Goal: Task Accomplishment & Management: Complete application form

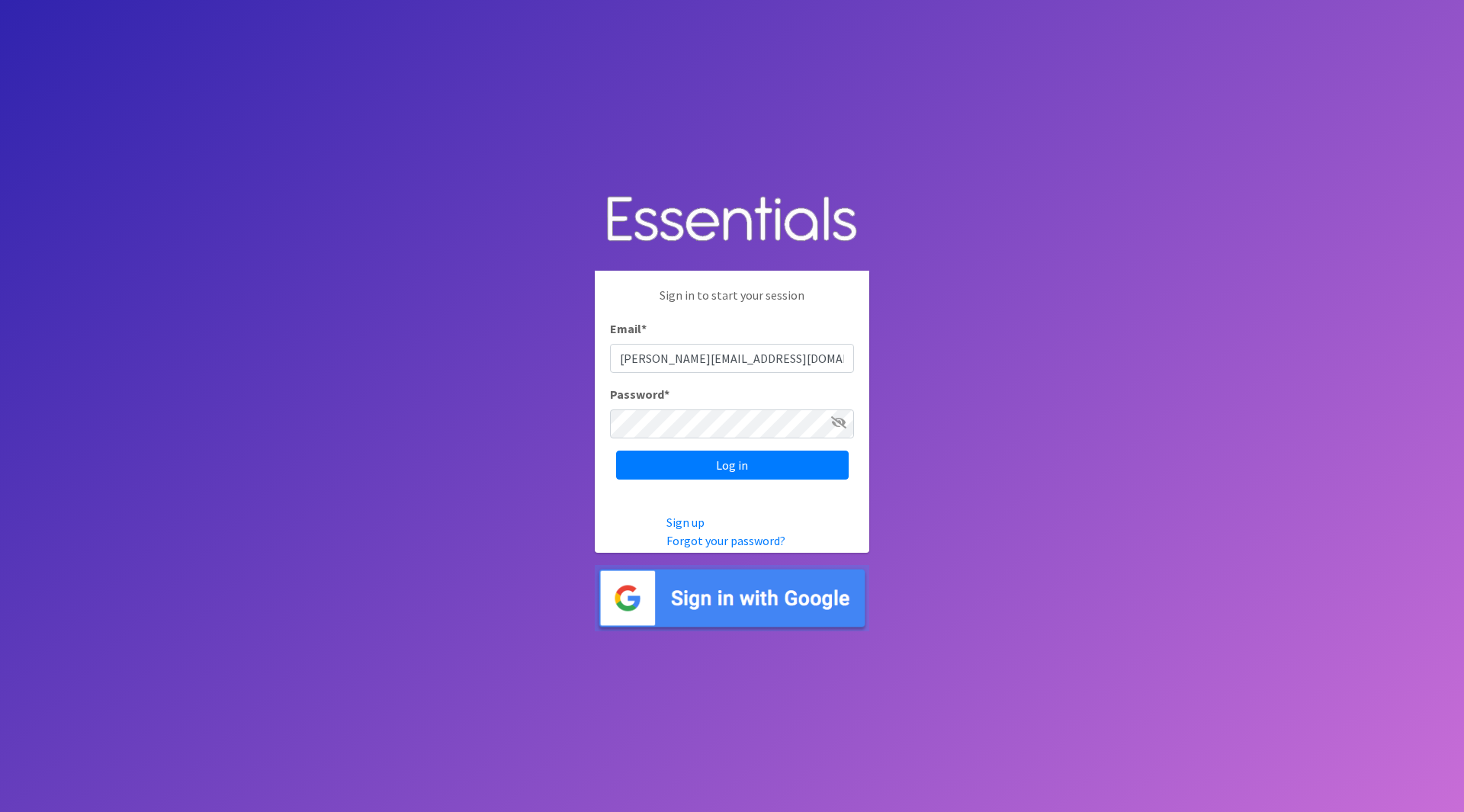
type input "[PERSON_NAME][EMAIL_ADDRESS][DOMAIN_NAME]"
click at [616, 450] on input "Log in" at bounding box center [732, 465] width 233 height 29
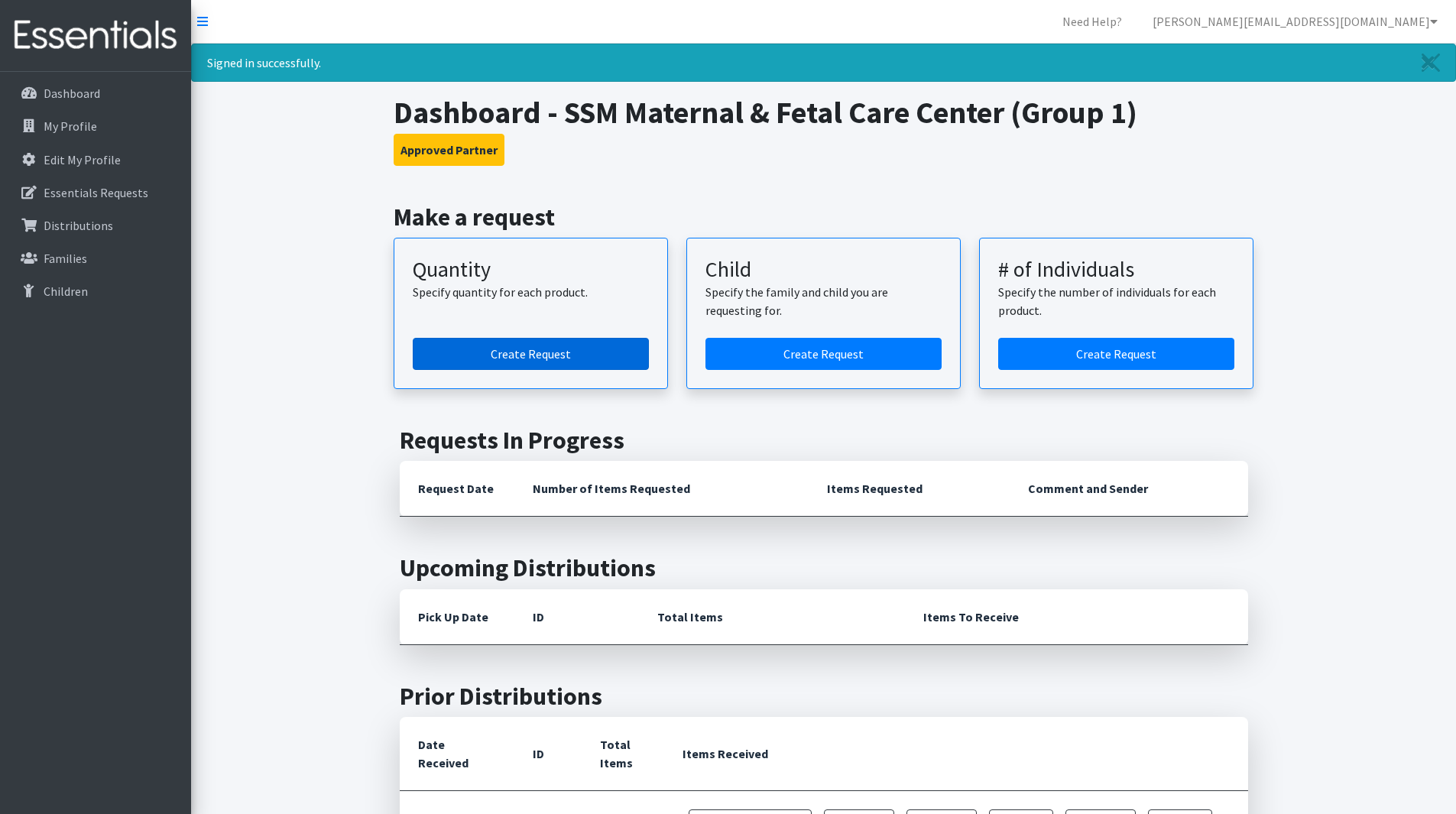
click at [587, 353] on link "Create Request" at bounding box center [531, 353] width 236 height 32
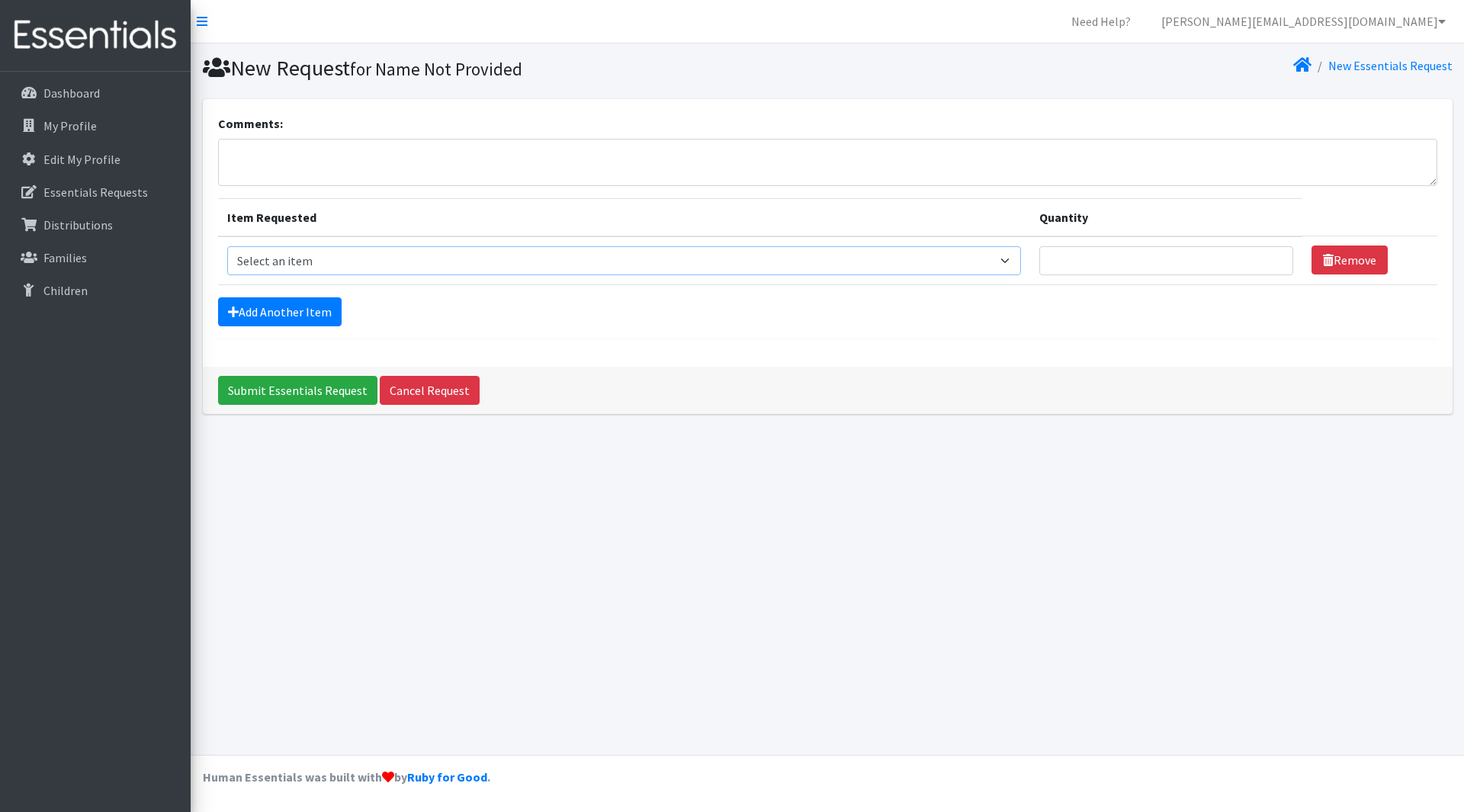
click at [680, 258] on select "Select an item Period Supplies: Mixed Kits (order by bag) Applicator-free tampo…" at bounding box center [624, 261] width 794 height 29
select select "1095"
click at [228, 247] on select "Select an item Period Supplies: Mixed Kits (order by bag) Applicator-free tampo…" at bounding box center [624, 261] width 794 height 29
click at [299, 315] on link "Add Another Item" at bounding box center [280, 311] width 123 height 29
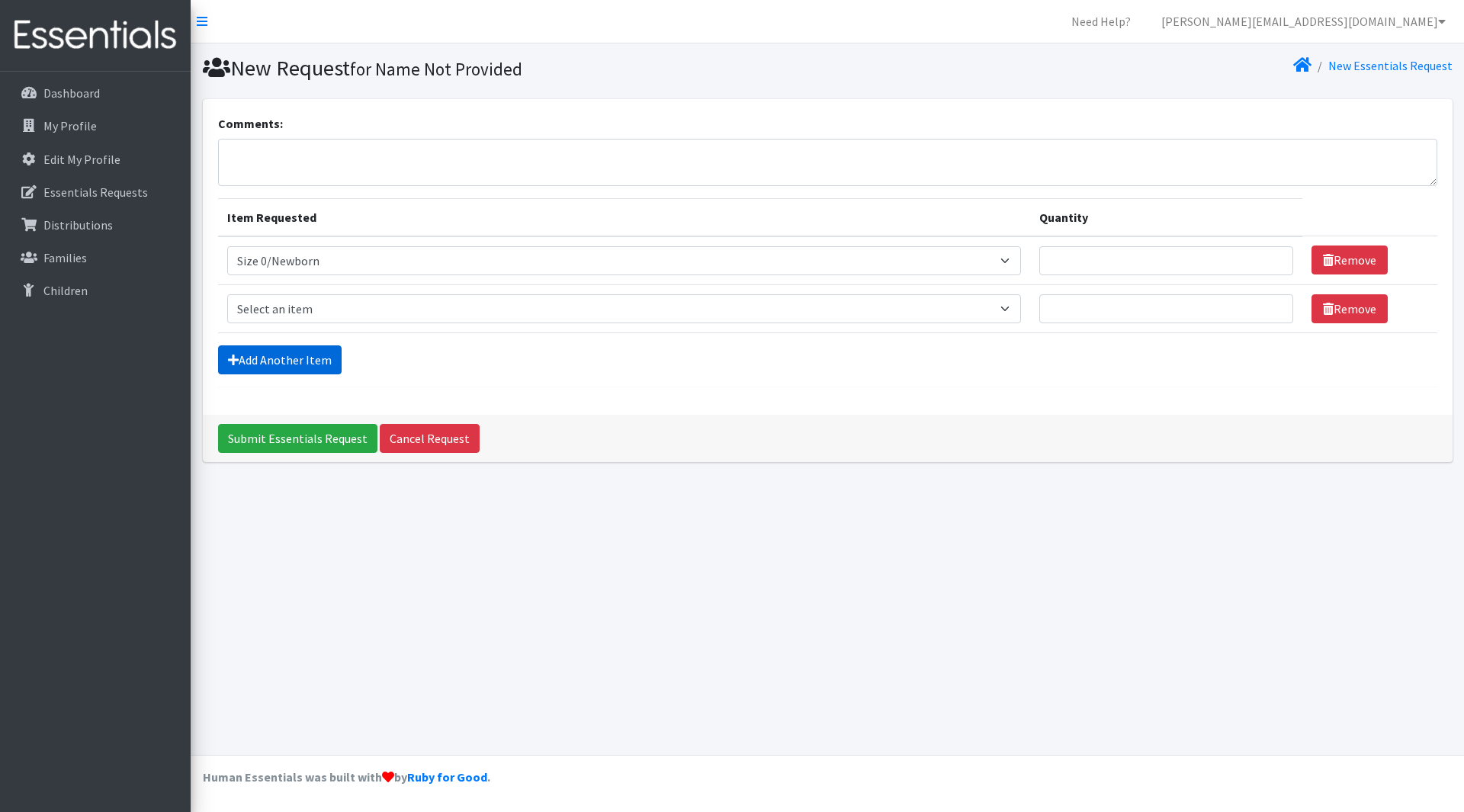
click at [307, 367] on link "Add Another Item" at bounding box center [280, 360] width 123 height 29
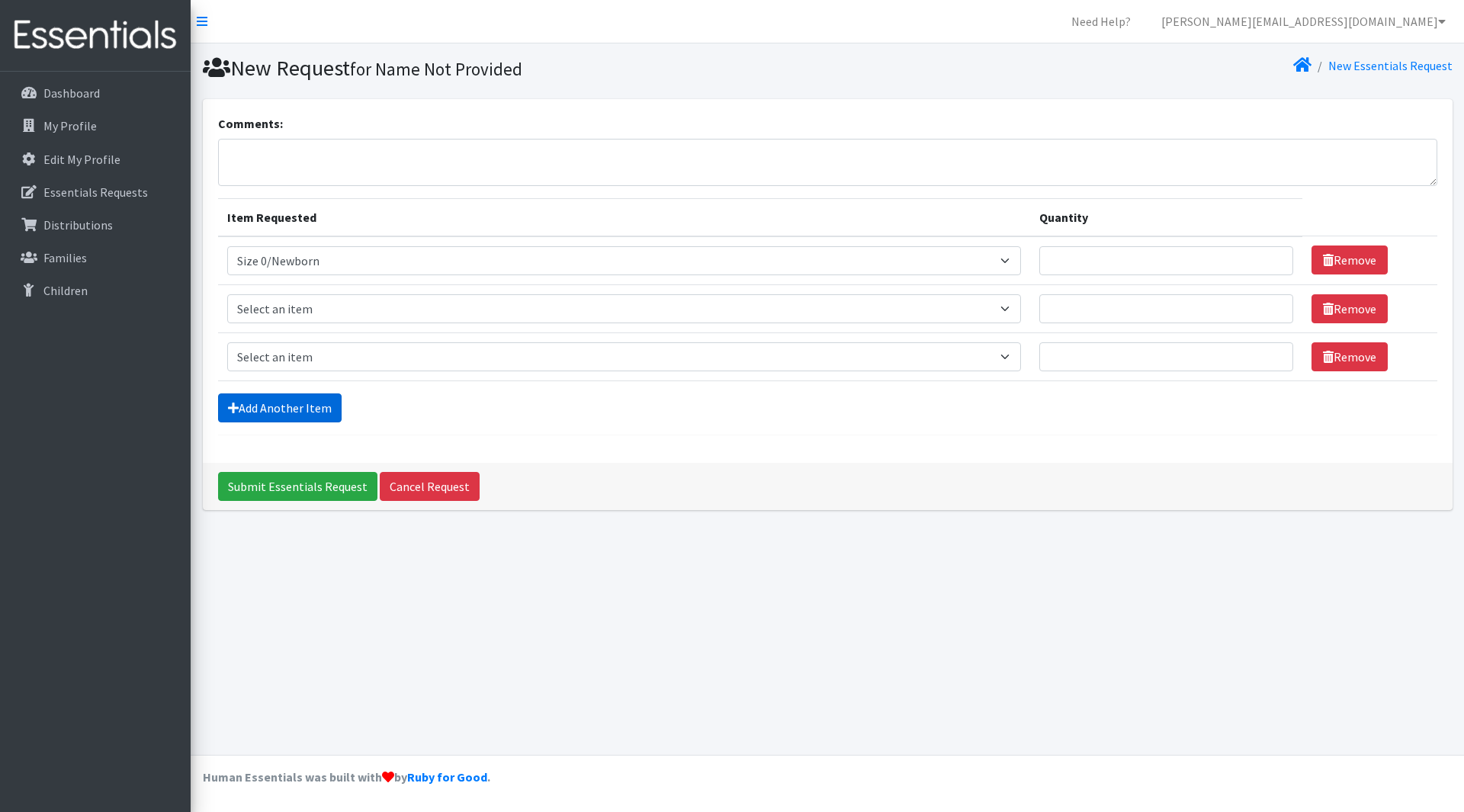
click at [314, 414] on link "Add Another Item" at bounding box center [280, 408] width 123 height 29
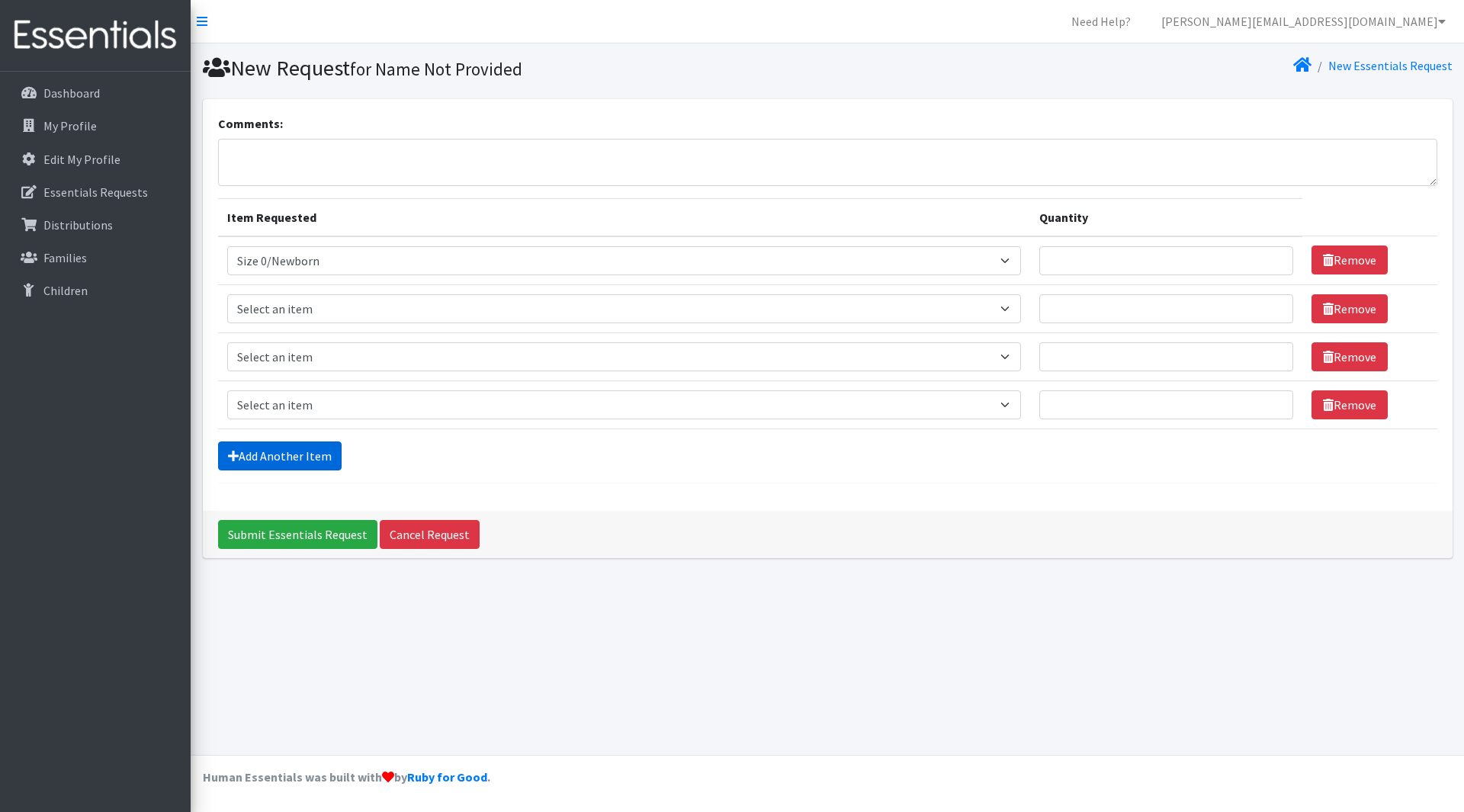
click at [313, 464] on link "Add Another Item" at bounding box center [280, 456] width 123 height 29
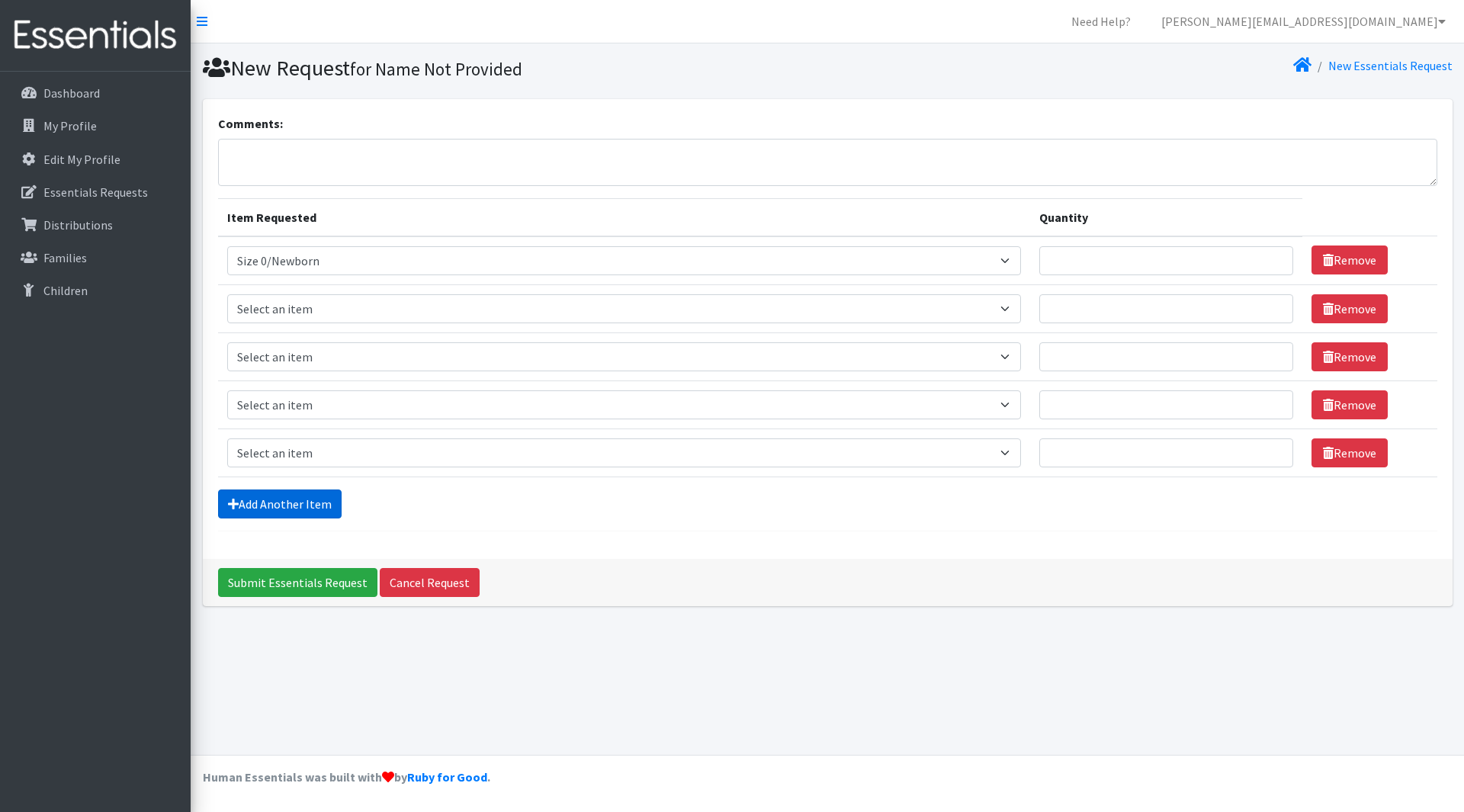
click at [312, 500] on link "Add Another Item" at bounding box center [280, 504] width 123 height 29
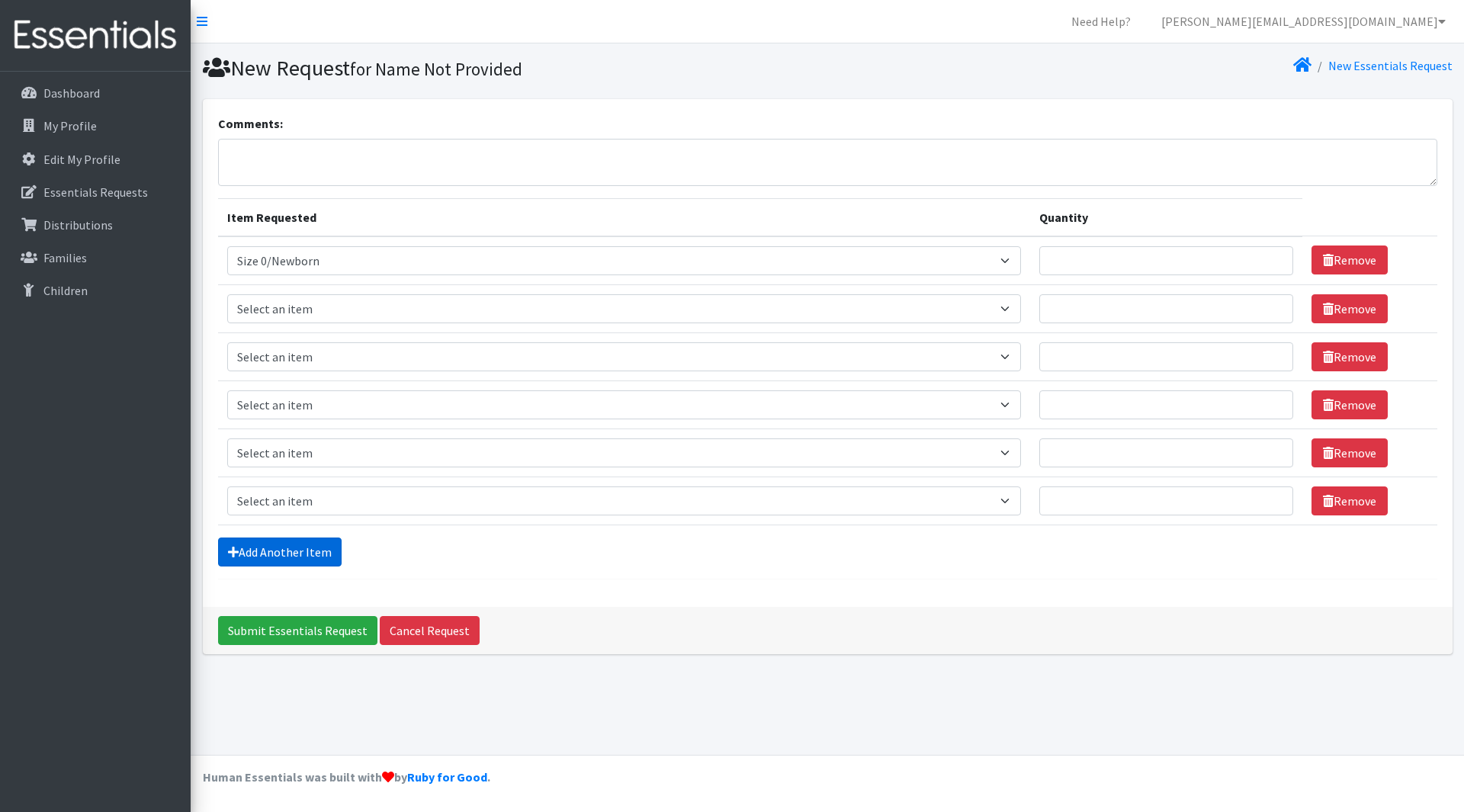
click at [315, 544] on link "Add Another Item" at bounding box center [280, 552] width 123 height 29
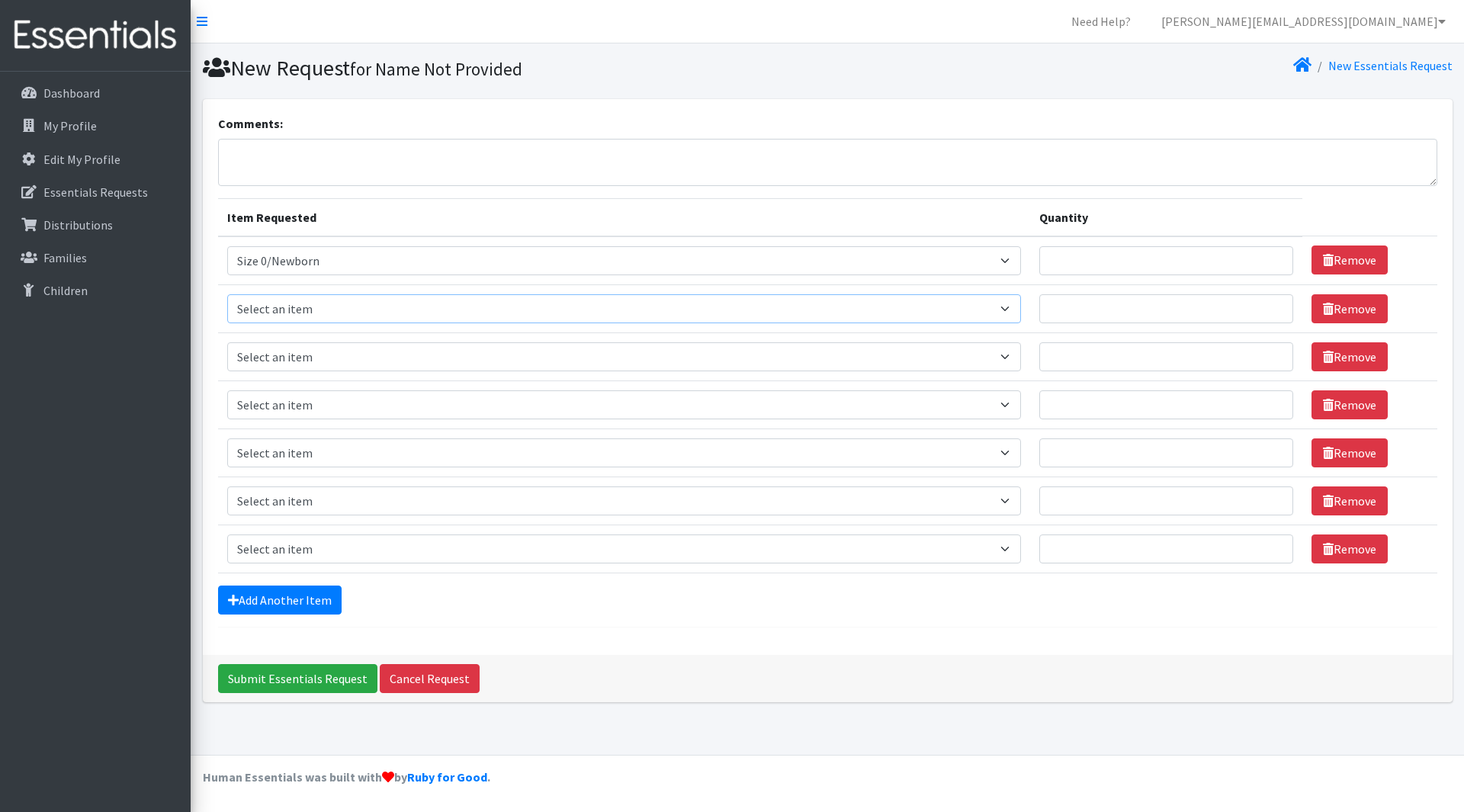
click at [375, 306] on select "Select an item Period Supplies: Mixed Kits (order by bag) Applicator-free tampo…" at bounding box center [624, 309] width 794 height 29
select select "1090"
click at [228, 294] on select "Select an item Period Supplies: Mixed Kits (order by bag) Applicator-free tampo…" at bounding box center [624, 309] width 794 height 29
click at [310, 359] on select "Select an item Period Supplies: Mixed Kits (order by bag) Applicator-free tampo…" at bounding box center [624, 357] width 794 height 29
select select "1091"
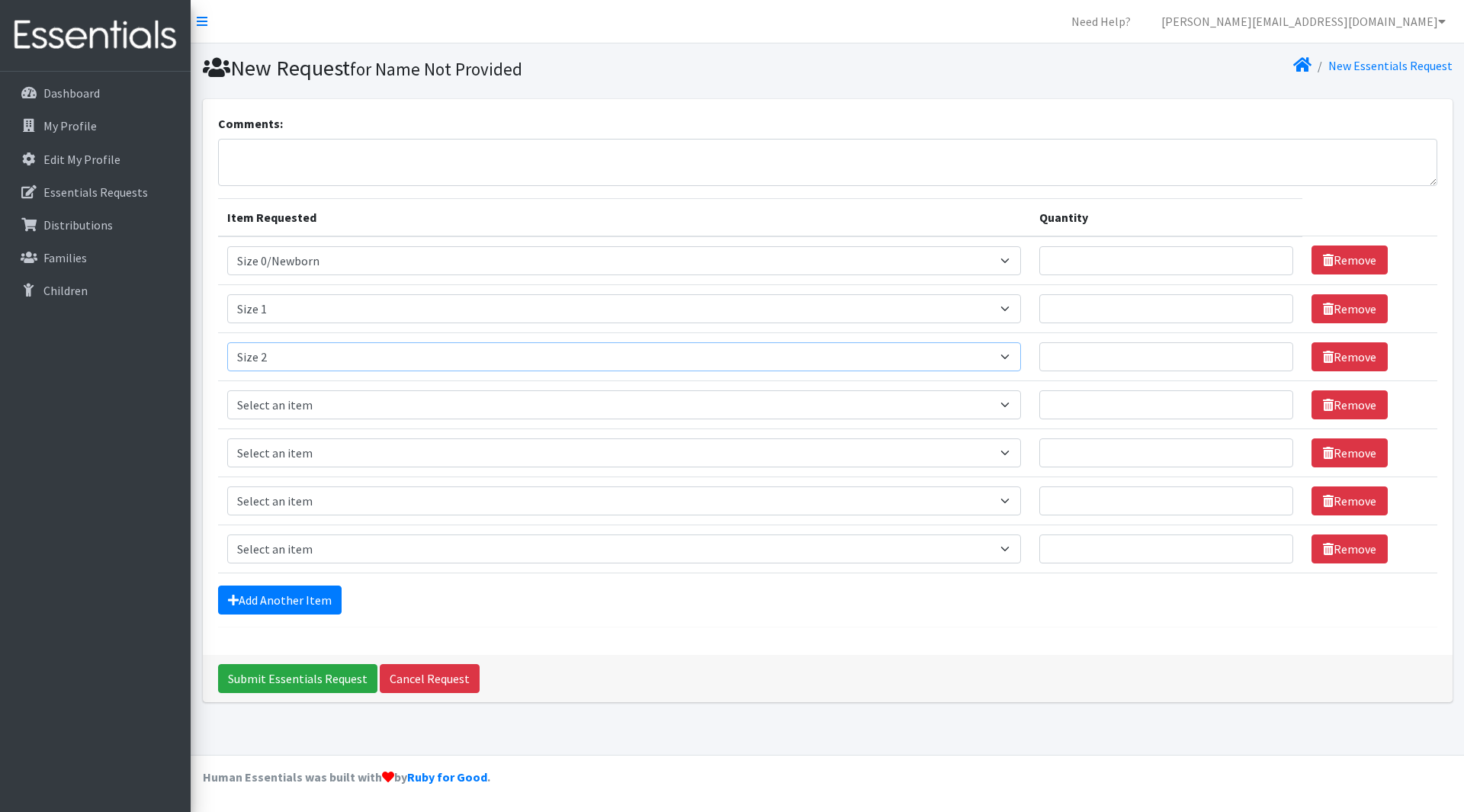
click at [228, 343] on select "Select an item Period Supplies: Mixed Kits (order by bag) Applicator-free tampo…" at bounding box center [624, 357] width 794 height 29
click at [298, 390] on select "Select an item Period Supplies: Mixed Kits (order by bag) Applicator-free tampo…" at bounding box center [624, 405] width 794 height 29
click at [289, 408] on select "Select an item Period Supplies: Mixed Kits (order by bag) Applicator-free tampo…" at bounding box center [624, 405] width 794 height 29
select select "1094"
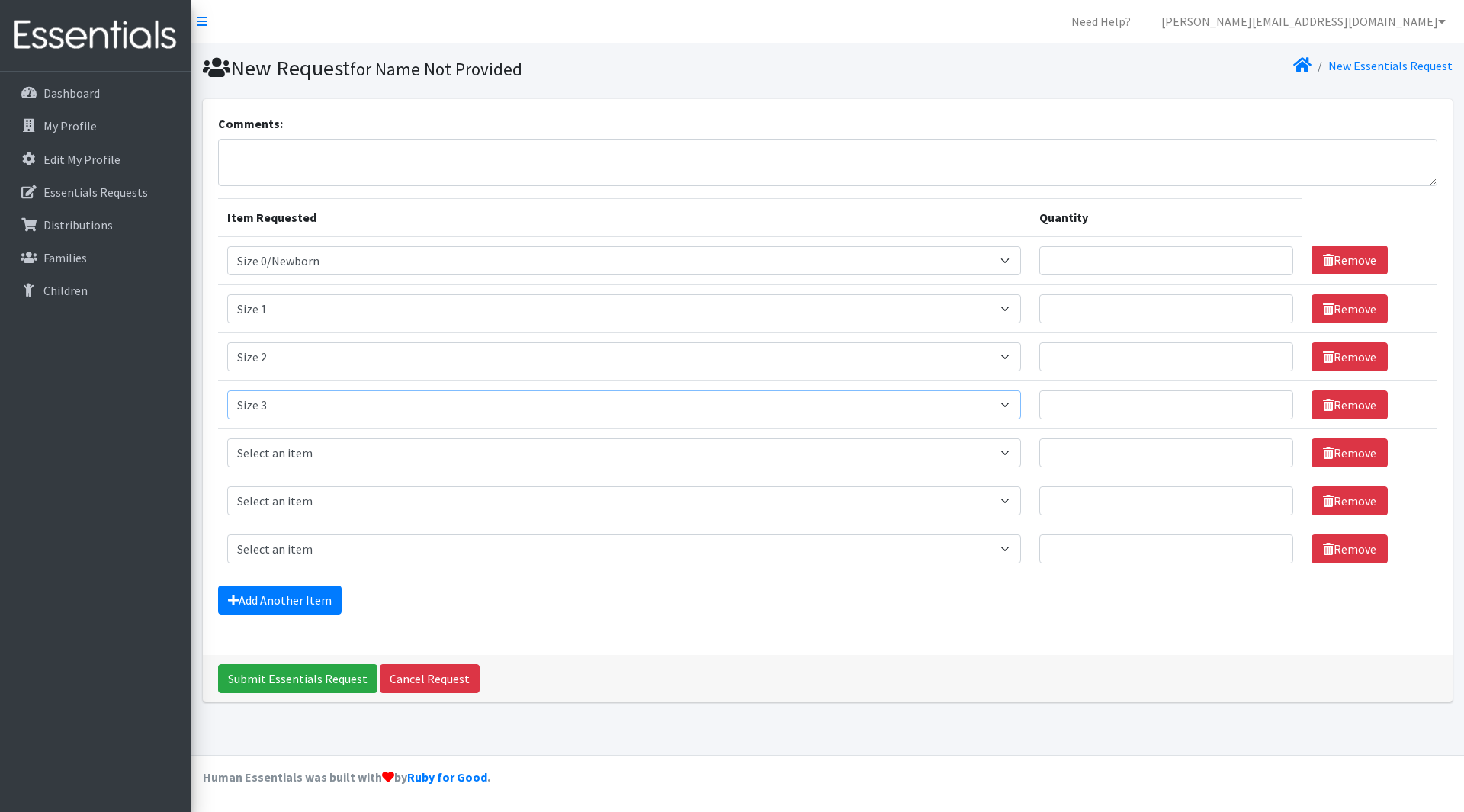
click at [228, 390] on select "Select an item Period Supplies: Mixed Kits (order by bag) Applicator-free tampo…" at bounding box center [624, 405] width 794 height 29
click at [391, 461] on select "Select an item Period Supplies: Mixed Kits (order by bag) Applicator-free tampo…" at bounding box center [624, 453] width 794 height 29
select select "1097"
click at [228, 438] on select "Select an item Period Supplies: Mixed Kits (order by bag) Applicator-free tampo…" at bounding box center [624, 453] width 794 height 29
click at [362, 500] on select "Select an item Period Supplies: Mixed Kits (order by bag) Applicator-free tampo…" at bounding box center [624, 501] width 794 height 29
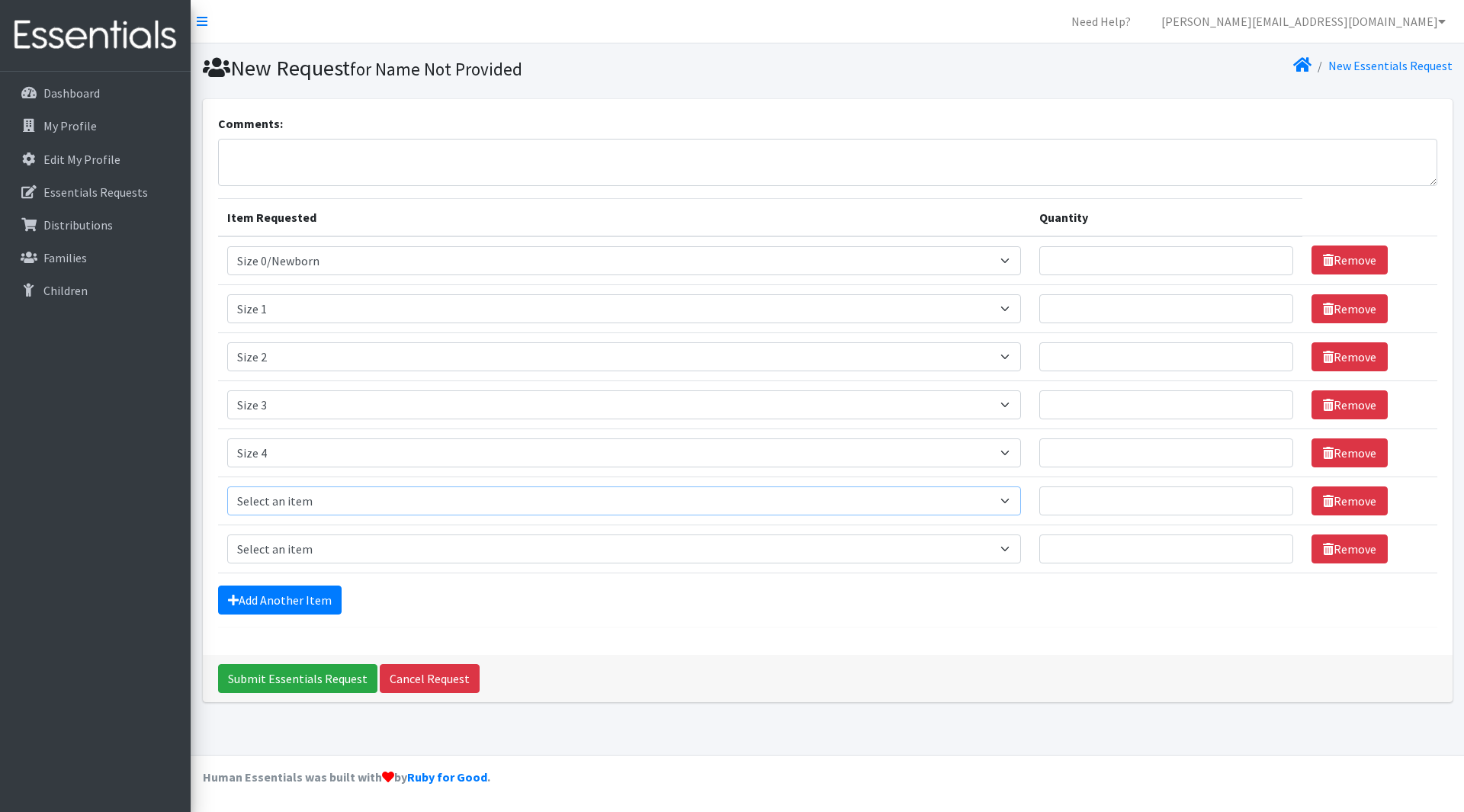
select select "1098"
click at [228, 486] on select "Select an item Period Supplies: Mixed Kits (order by bag) Applicator-free tampo…" at bounding box center [624, 501] width 794 height 29
click at [339, 545] on select "Select an item Period Supplies: Mixed Kits (order by bag) Applicator-free tampo…" at bounding box center [624, 549] width 794 height 29
select select "1100"
click at [228, 534] on select "Select an item Period Supplies: Mixed Kits (order by bag) Applicator-free tampo…" at bounding box center [624, 549] width 794 height 29
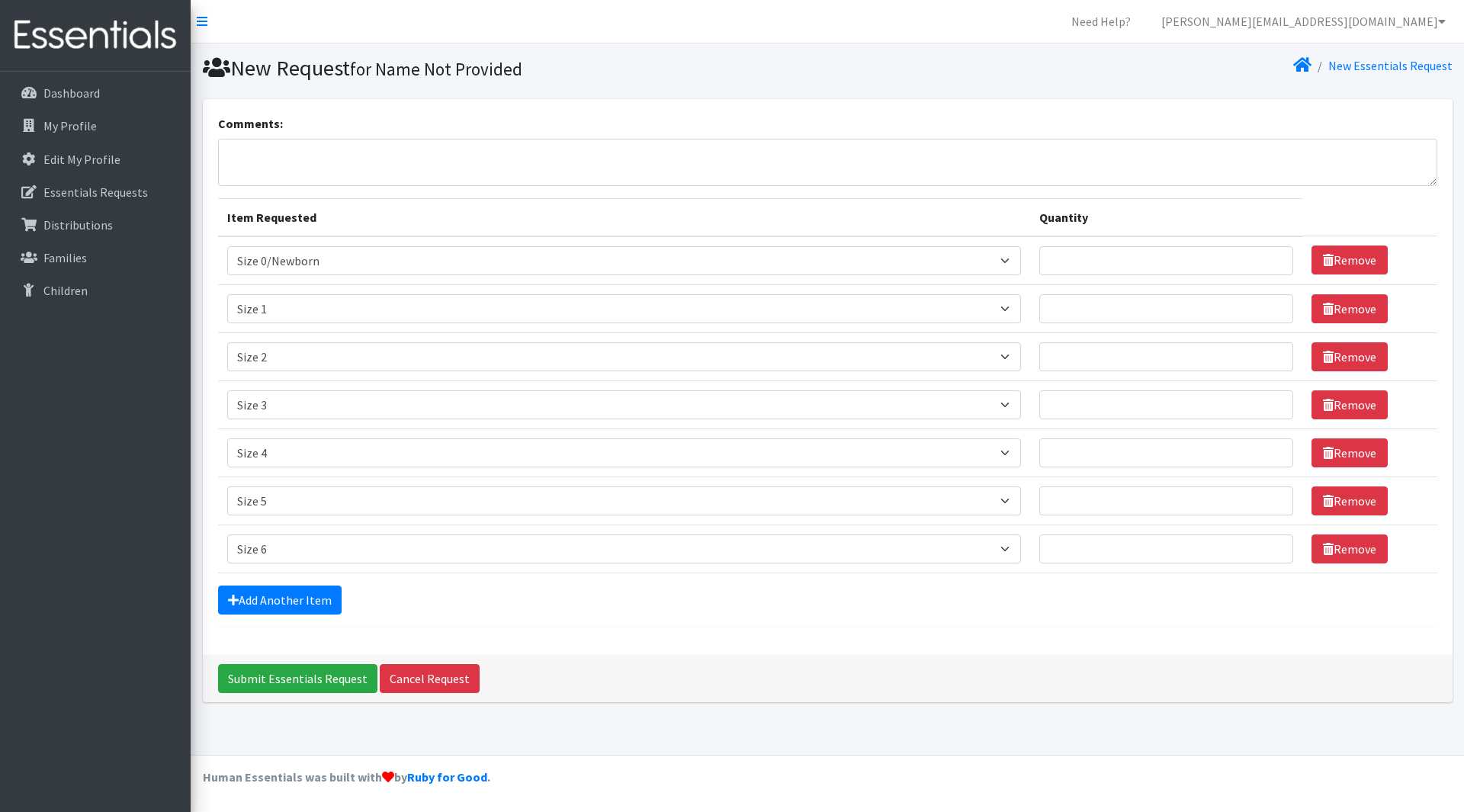
click at [274, 620] on form "Comments: Item Requested Quantity Item Requested Select an item Period Supplies…" at bounding box center [828, 371] width 1219 height 513
click at [281, 605] on link "Add Another Item" at bounding box center [280, 600] width 123 height 29
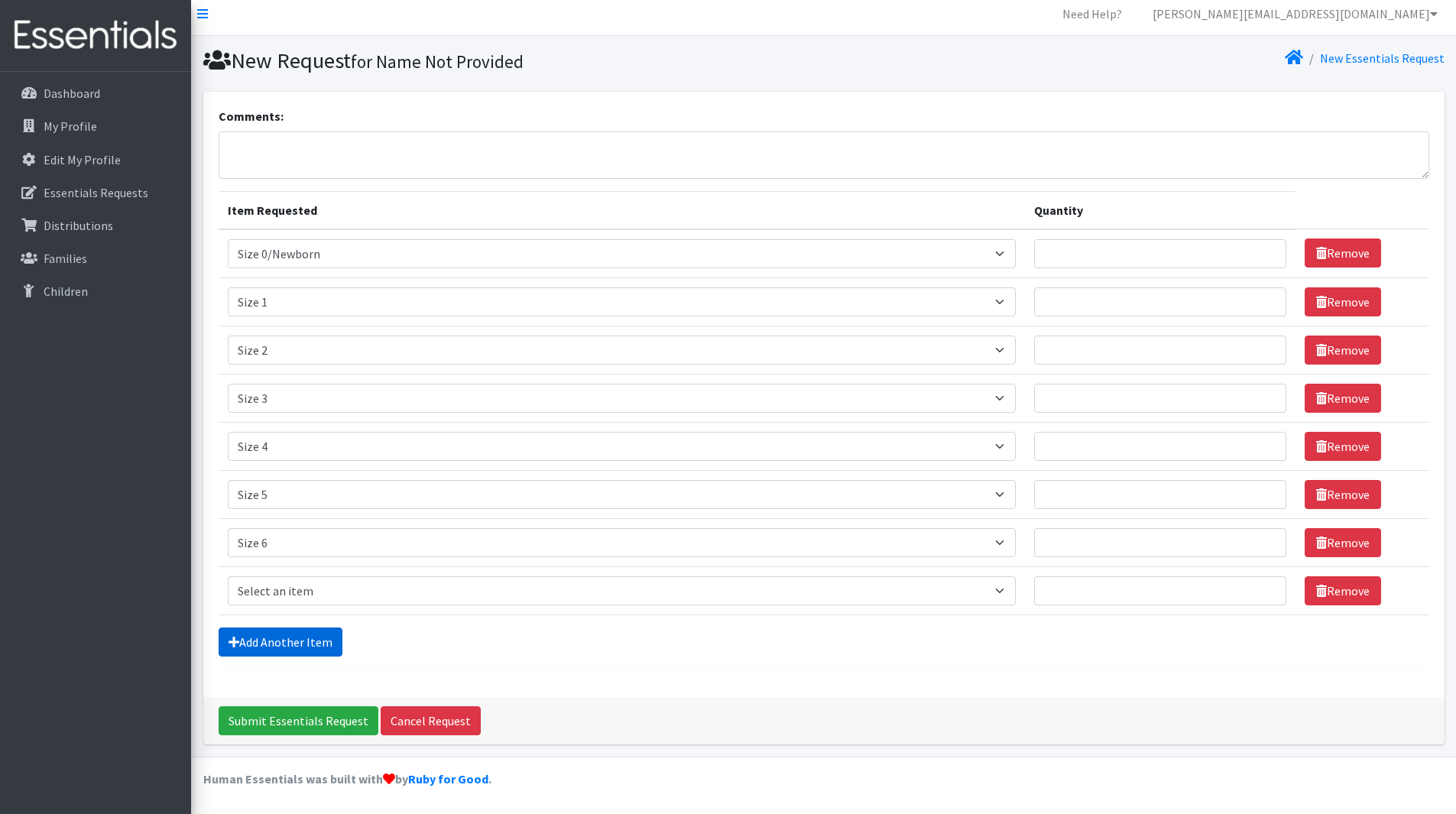
click at [284, 637] on link "Add Another Item" at bounding box center [280, 642] width 124 height 29
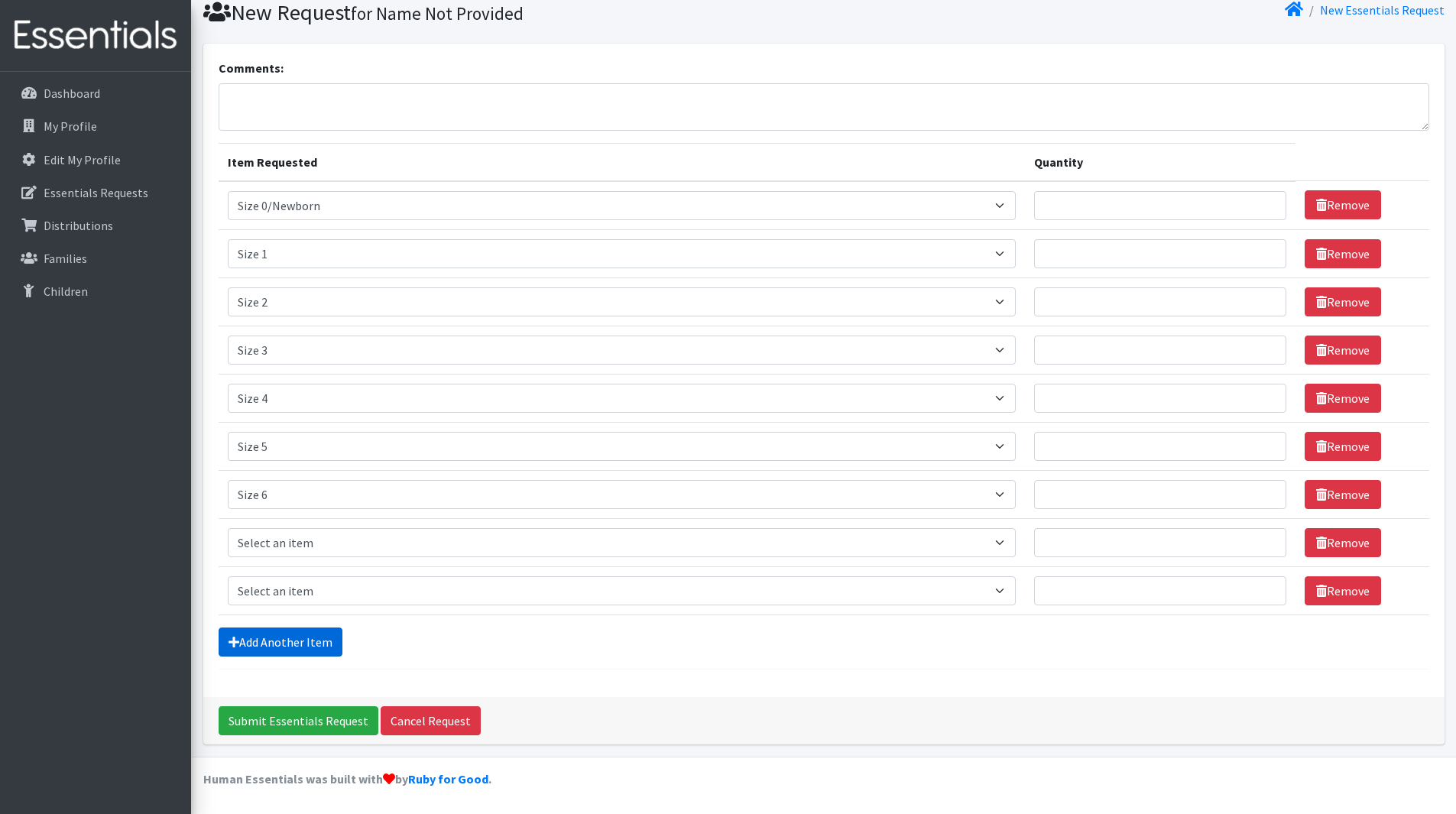
click at [288, 643] on link "Add Another Item" at bounding box center [280, 642] width 124 height 29
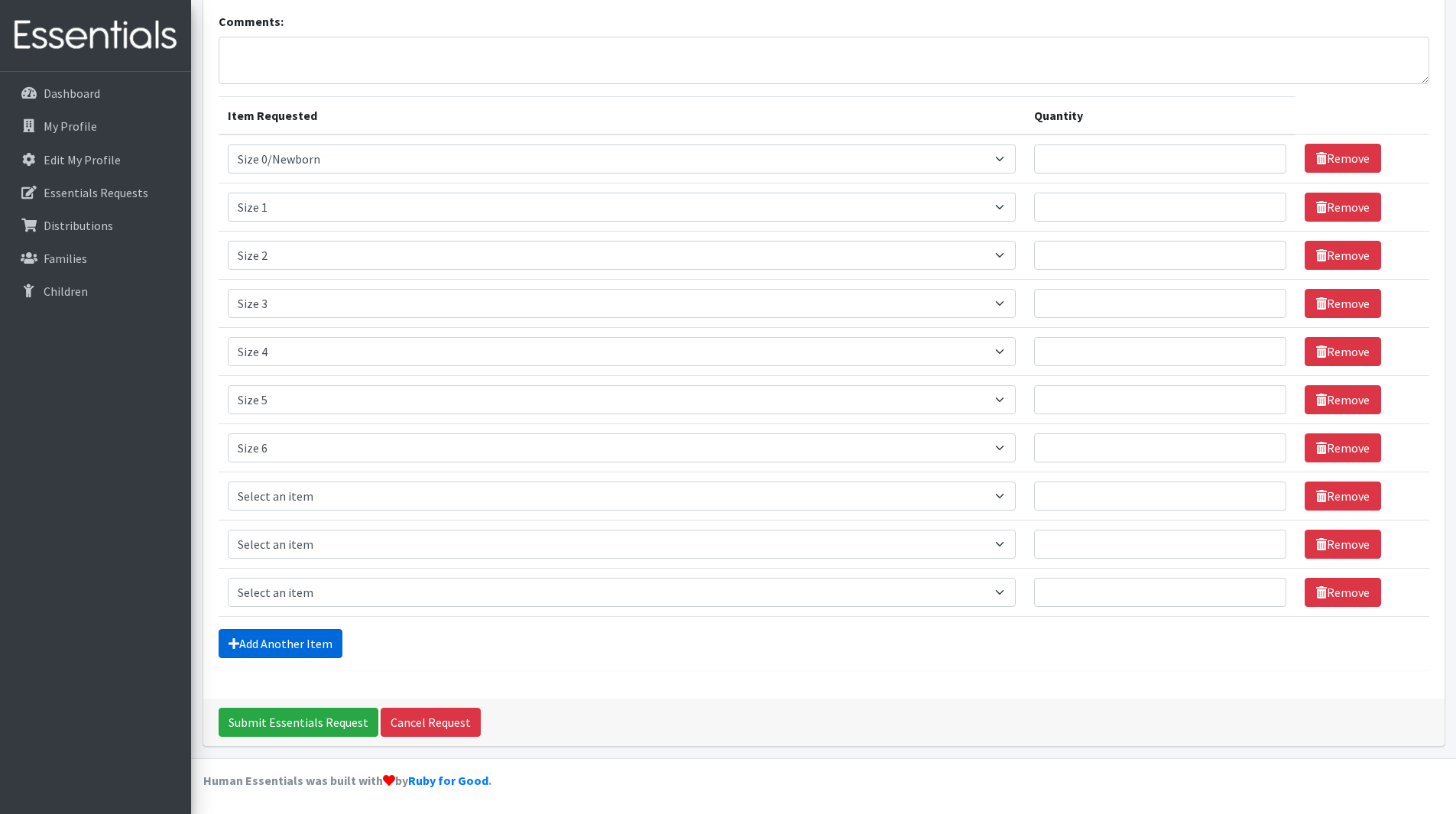
scroll to position [103, 0]
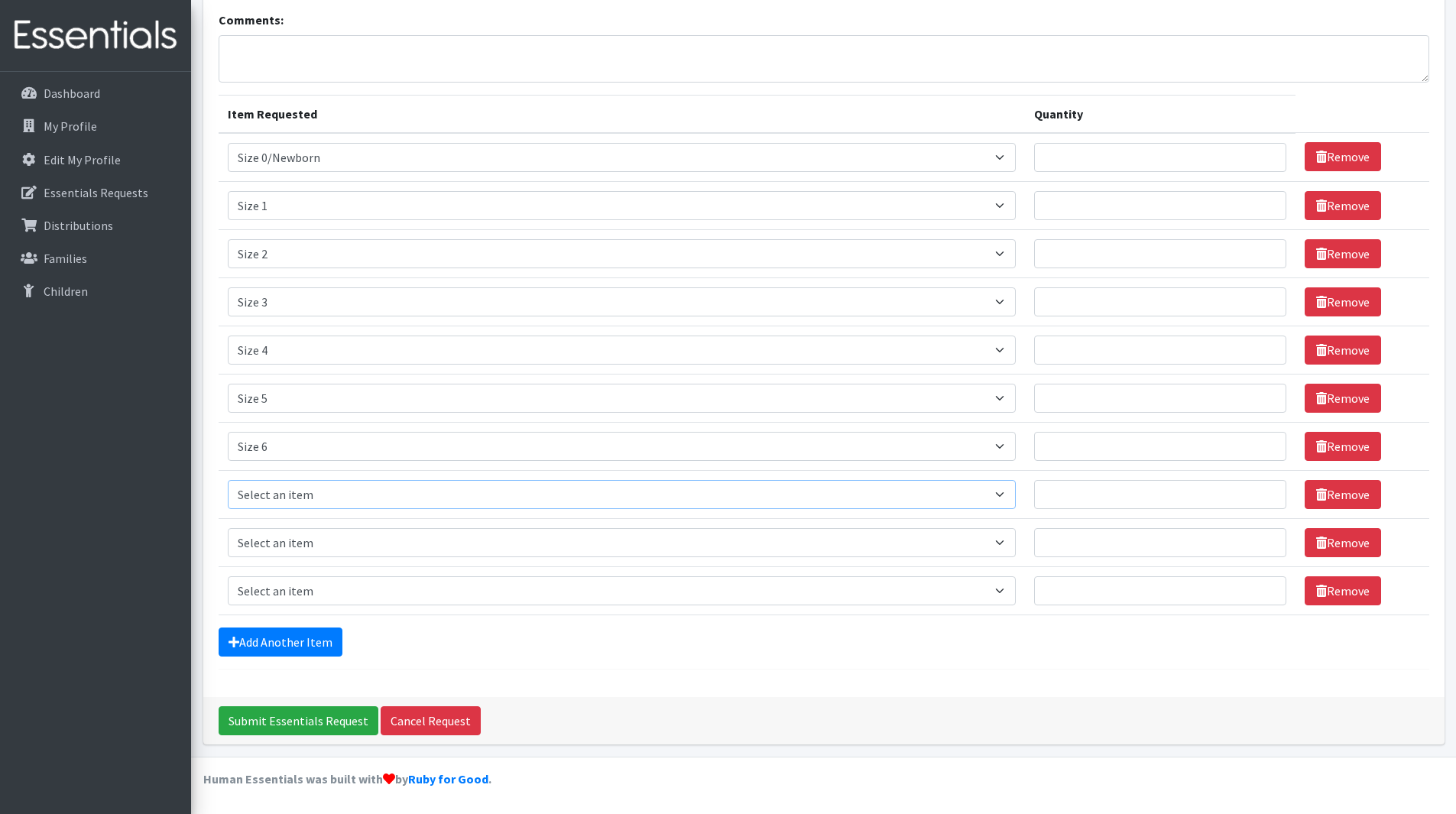
click at [319, 488] on select "Select an item Period Supplies: Mixed Kits (order by bag) Applicator-free tampo…" at bounding box center [622, 494] width 788 height 29
click at [1352, 592] on link "Remove" at bounding box center [1342, 591] width 76 height 29
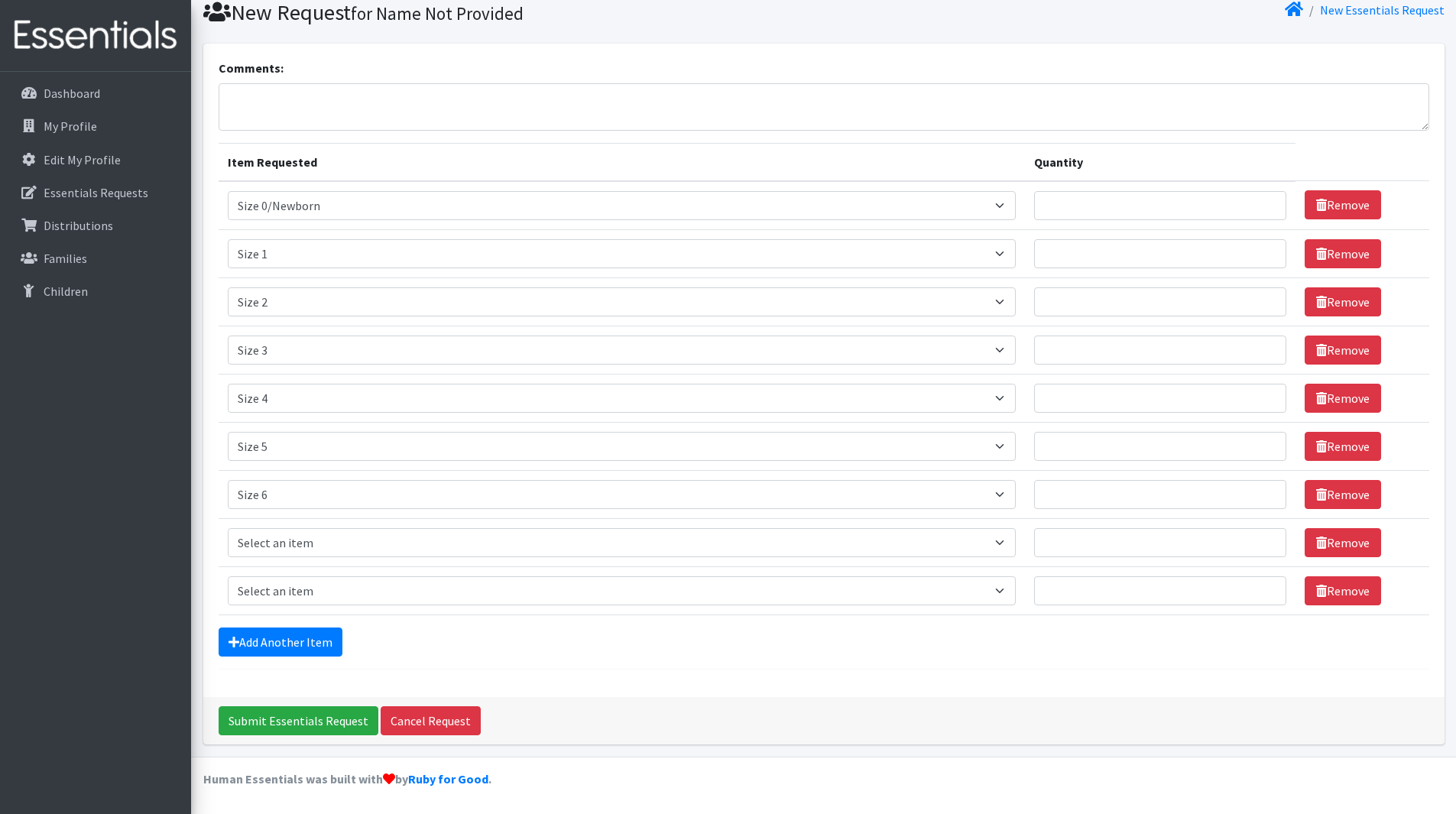
scroll to position [56, 0]
click at [1342, 594] on link "Remove" at bounding box center [1342, 591] width 76 height 29
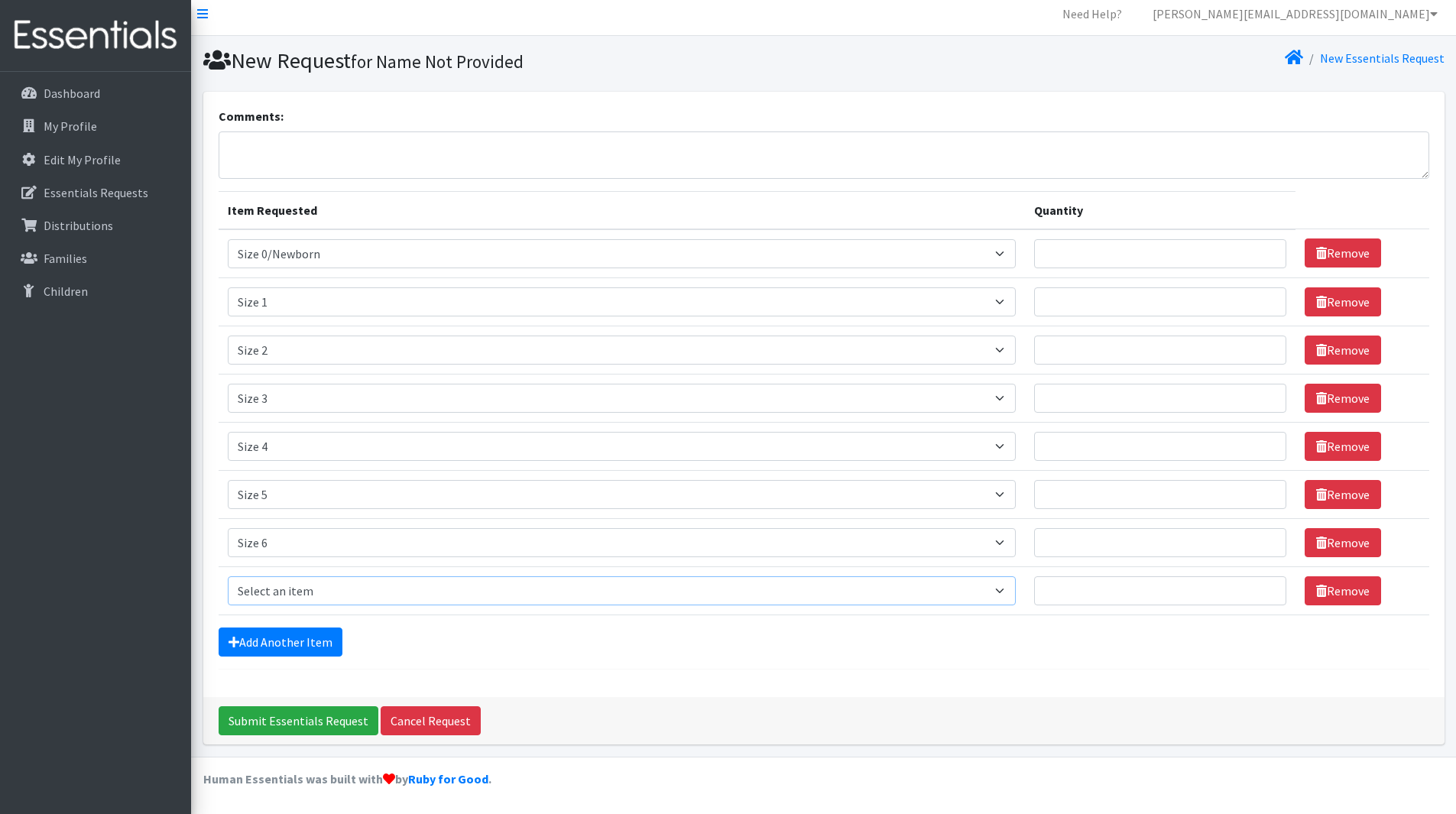
click at [789, 601] on select "Select an item Period Supplies: Mixed Kits (order by bag) Applicator-free tampo…" at bounding box center [622, 591] width 788 height 29
select select "1093"
click at [228, 576] on select "Select an item Period Supplies: Mixed Kits (order by bag) Applicator-free tampo…" at bounding box center [622, 591] width 788 height 29
click at [1111, 260] on input "Quantity" at bounding box center [1159, 254] width 252 height 29
click at [1147, 246] on input "Quantity" at bounding box center [1159, 254] width 252 height 29
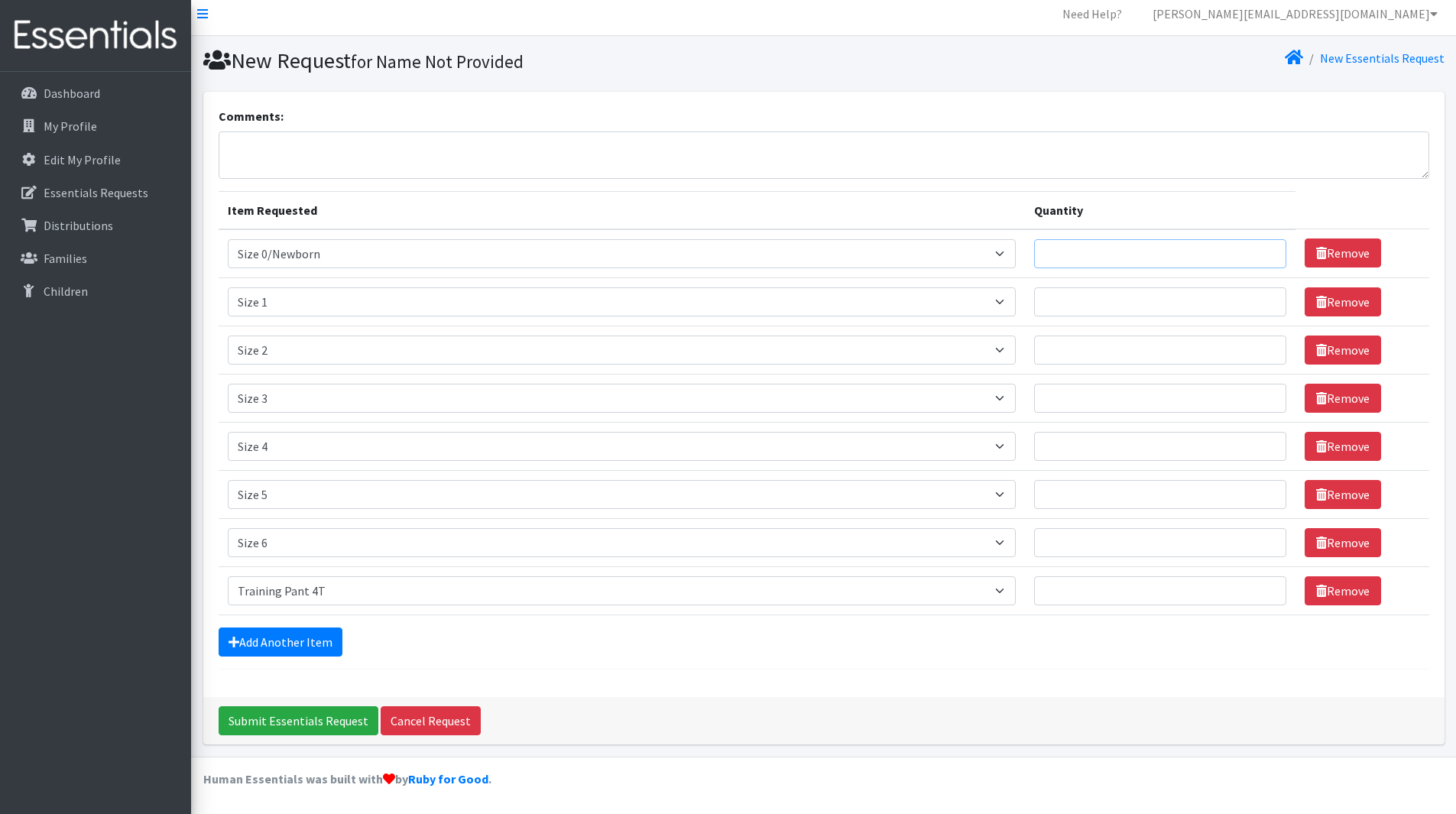
click at [1147, 247] on input "Quantity" at bounding box center [1159, 254] width 252 height 29
type input "2750"
click at [1140, 327] on td "Quantity" at bounding box center [1159, 349] width 270 height 49
click at [1143, 316] on td "Quantity" at bounding box center [1159, 301] width 270 height 49
click at [1143, 306] on input "Quantity" at bounding box center [1159, 302] width 252 height 29
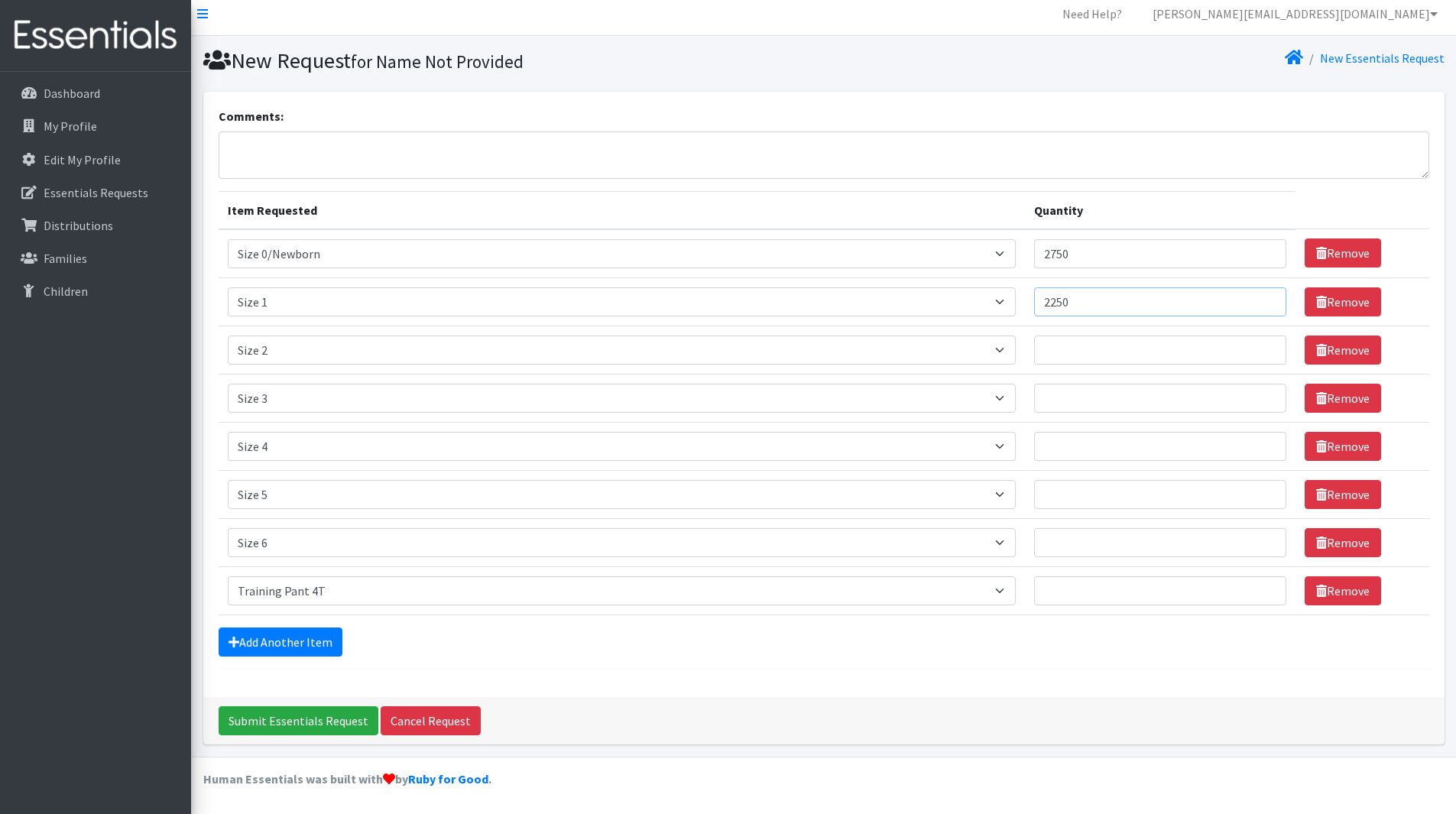
type input "2250"
click at [1152, 340] on input "Quantity" at bounding box center [1159, 350] width 252 height 29
type input "1875"
click at [1149, 384] on input "Quantity" at bounding box center [1159, 398] width 252 height 29
type input "625"
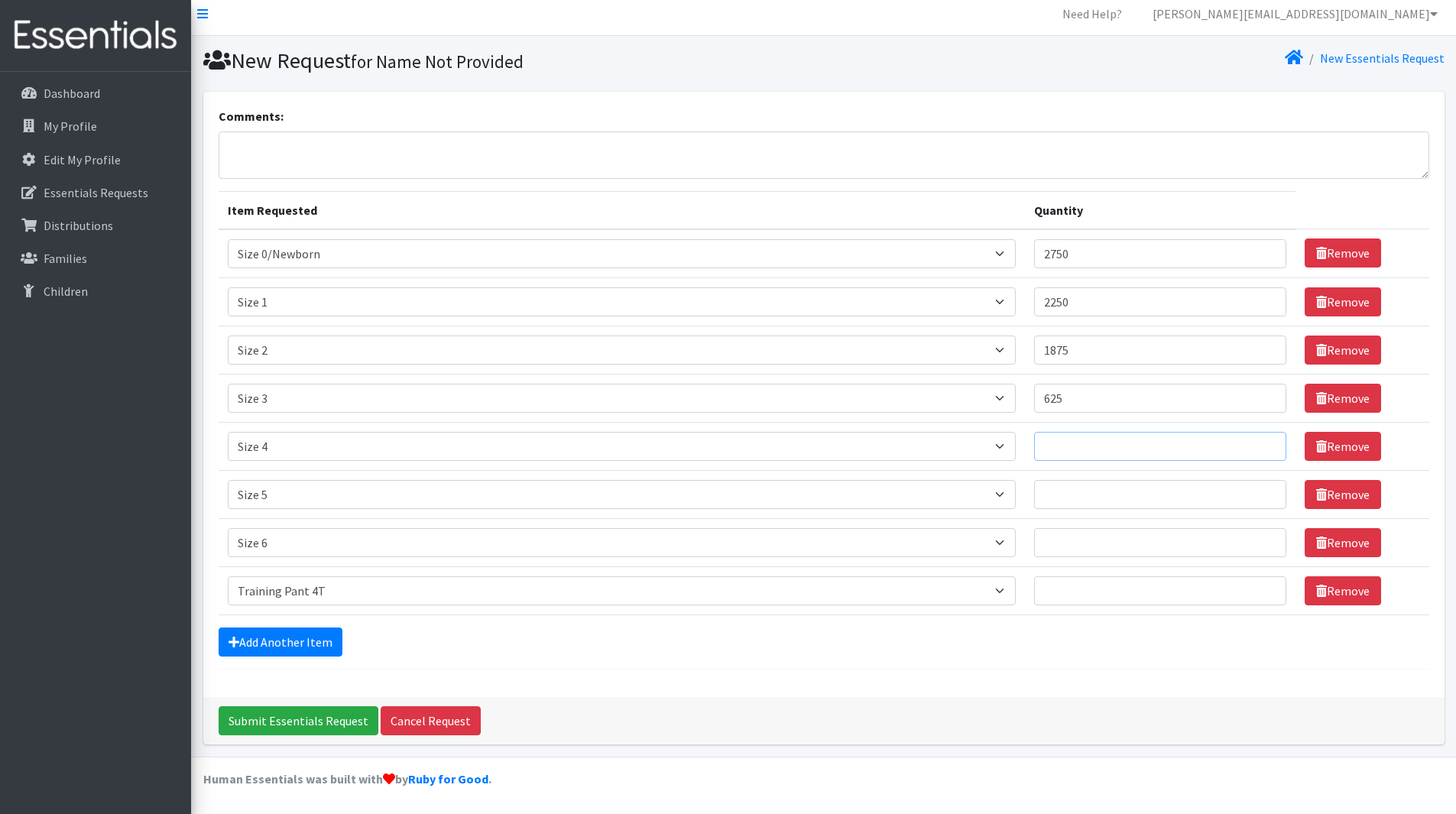
click at [1208, 440] on input "Quantity" at bounding box center [1159, 446] width 252 height 29
type input "875"
click at [1205, 478] on td "Quantity" at bounding box center [1159, 494] width 270 height 49
click at [1206, 491] on input "Quantity" at bounding box center [1159, 494] width 252 height 29
type input "1000"
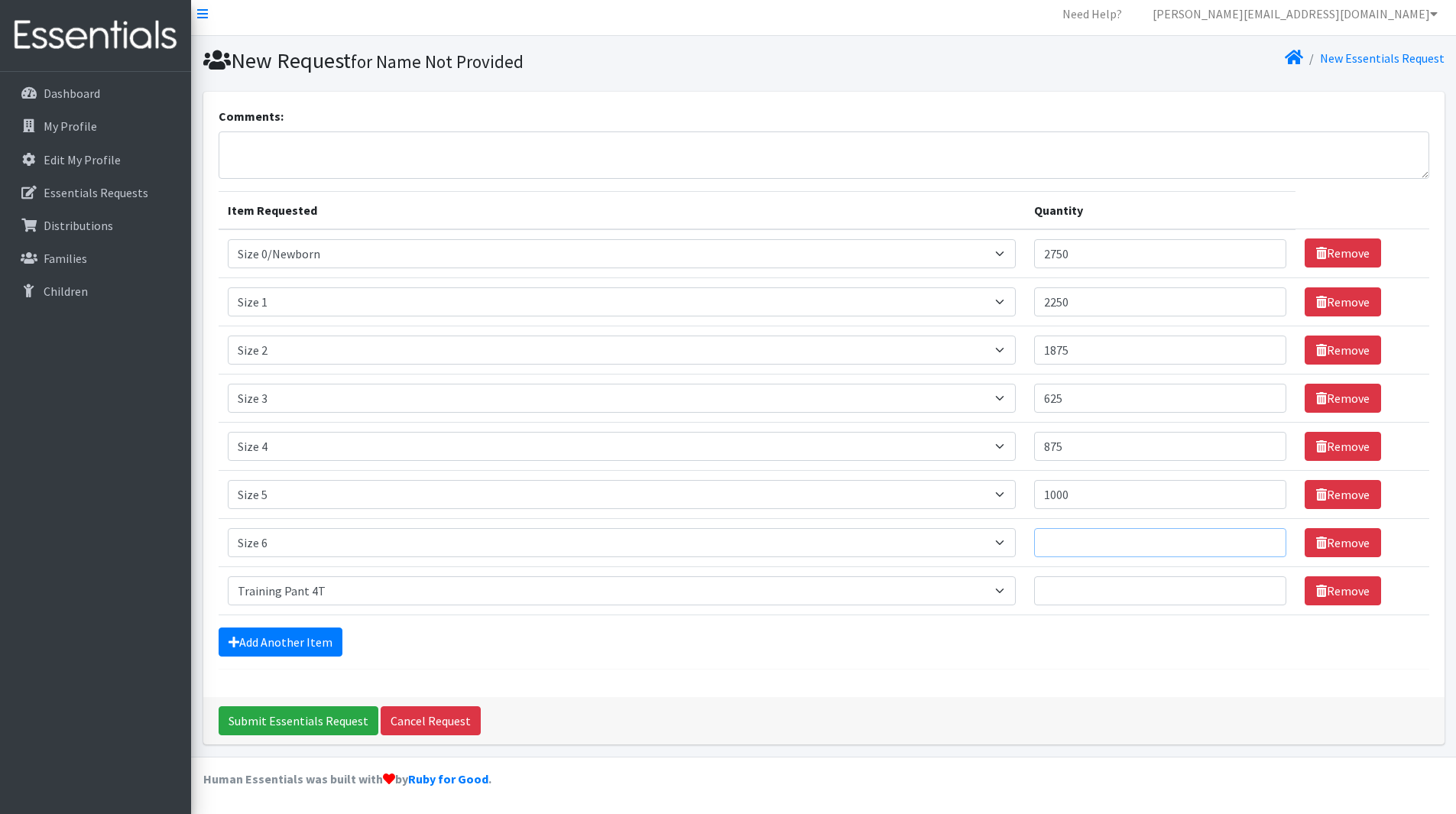
click at [1189, 550] on input "Quantity" at bounding box center [1159, 543] width 252 height 29
type input "375"
click at [1176, 598] on input "Quantity" at bounding box center [1159, 591] width 252 height 29
type input "100"
click at [310, 638] on link "Add Another Item" at bounding box center [280, 642] width 124 height 29
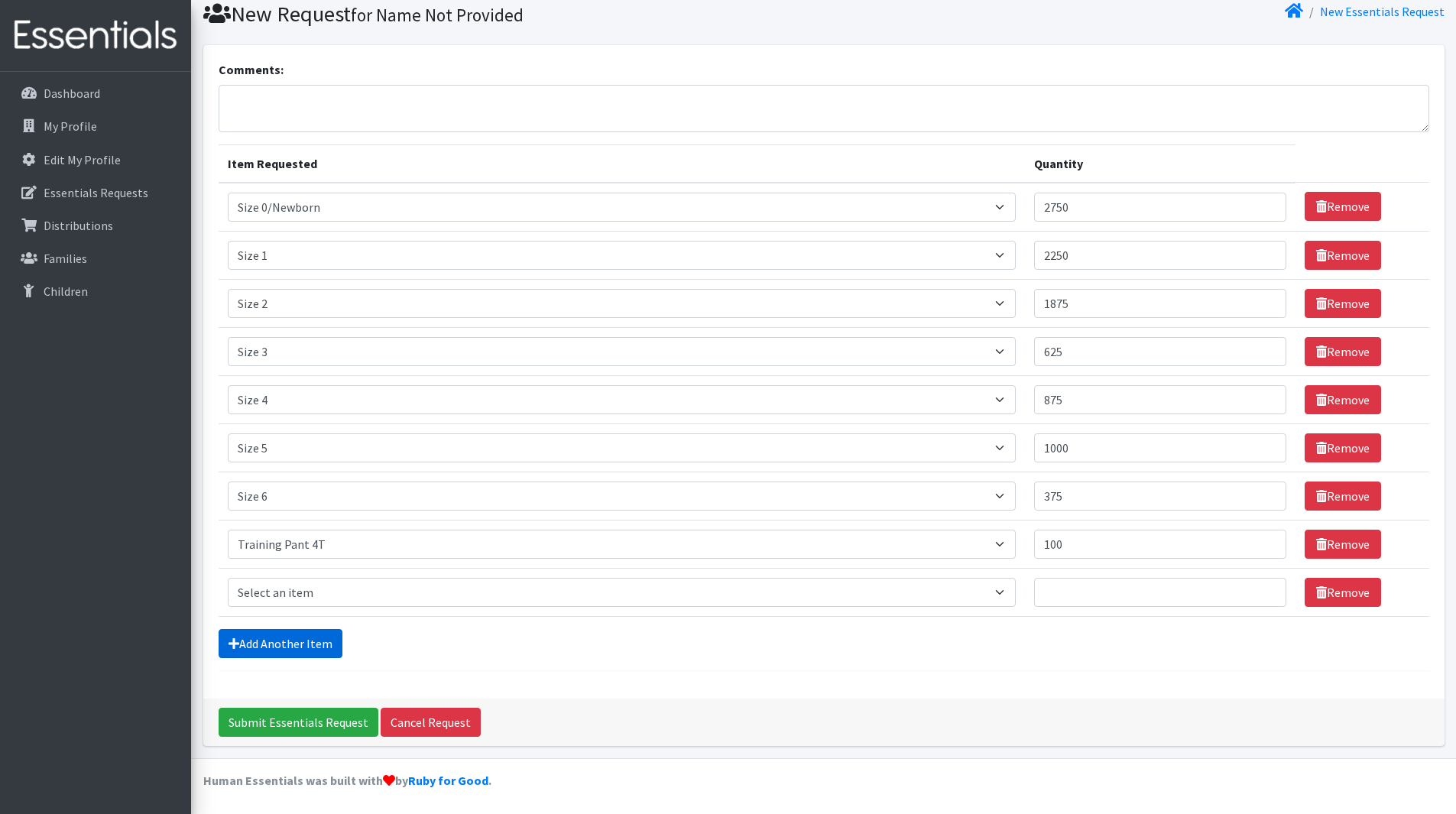
scroll to position [56, 0]
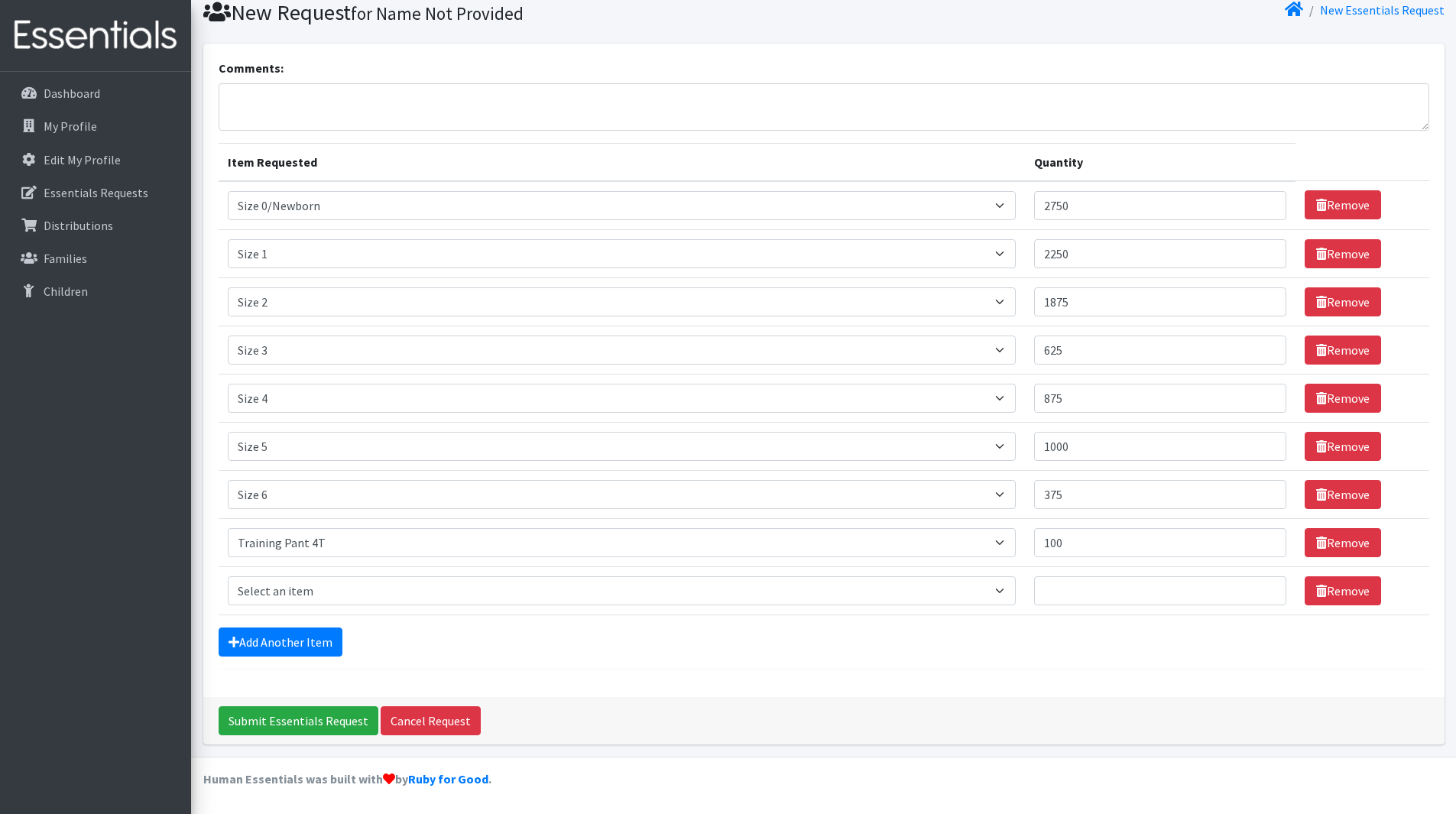
click at [330, 613] on td "Item Requested Select an item Period Supplies: Mixed Kits (order by bag) Applic…" at bounding box center [622, 590] width 806 height 49
click at [338, 595] on select "Select an item Period Supplies: Mixed Kits (order by bag) Applicator-free tampo…" at bounding box center [622, 591] width 788 height 29
select select "8796"
click at [228, 576] on select "Select an item Period Supplies: Mixed Kits (order by bag) Applicator-free tampo…" at bounding box center [622, 591] width 788 height 29
click at [1152, 602] on input "Quantity" at bounding box center [1159, 591] width 252 height 29
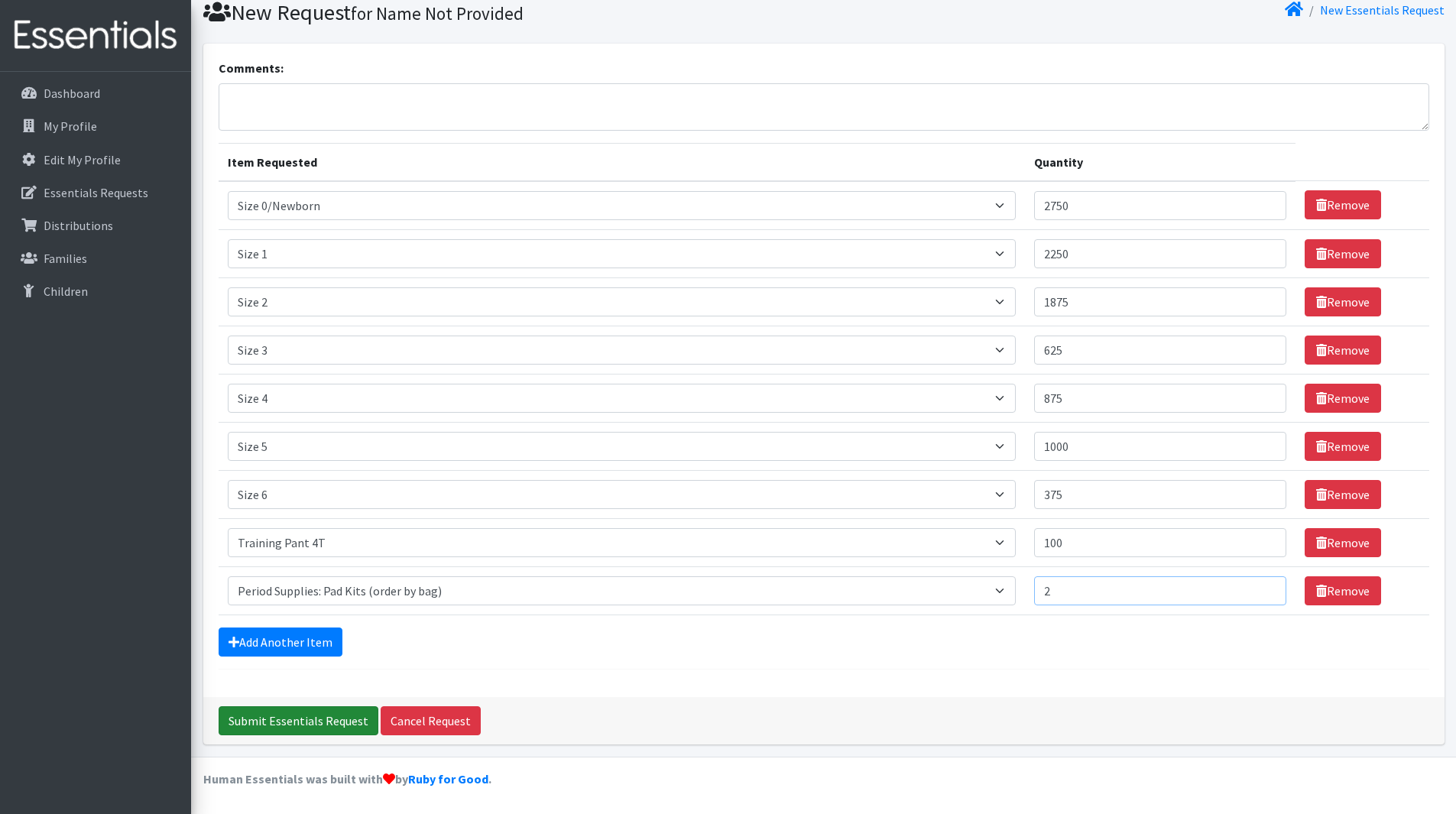
type input "2"
click at [345, 720] on input "Submit Essentials Request" at bounding box center [299, 721] width 159 height 29
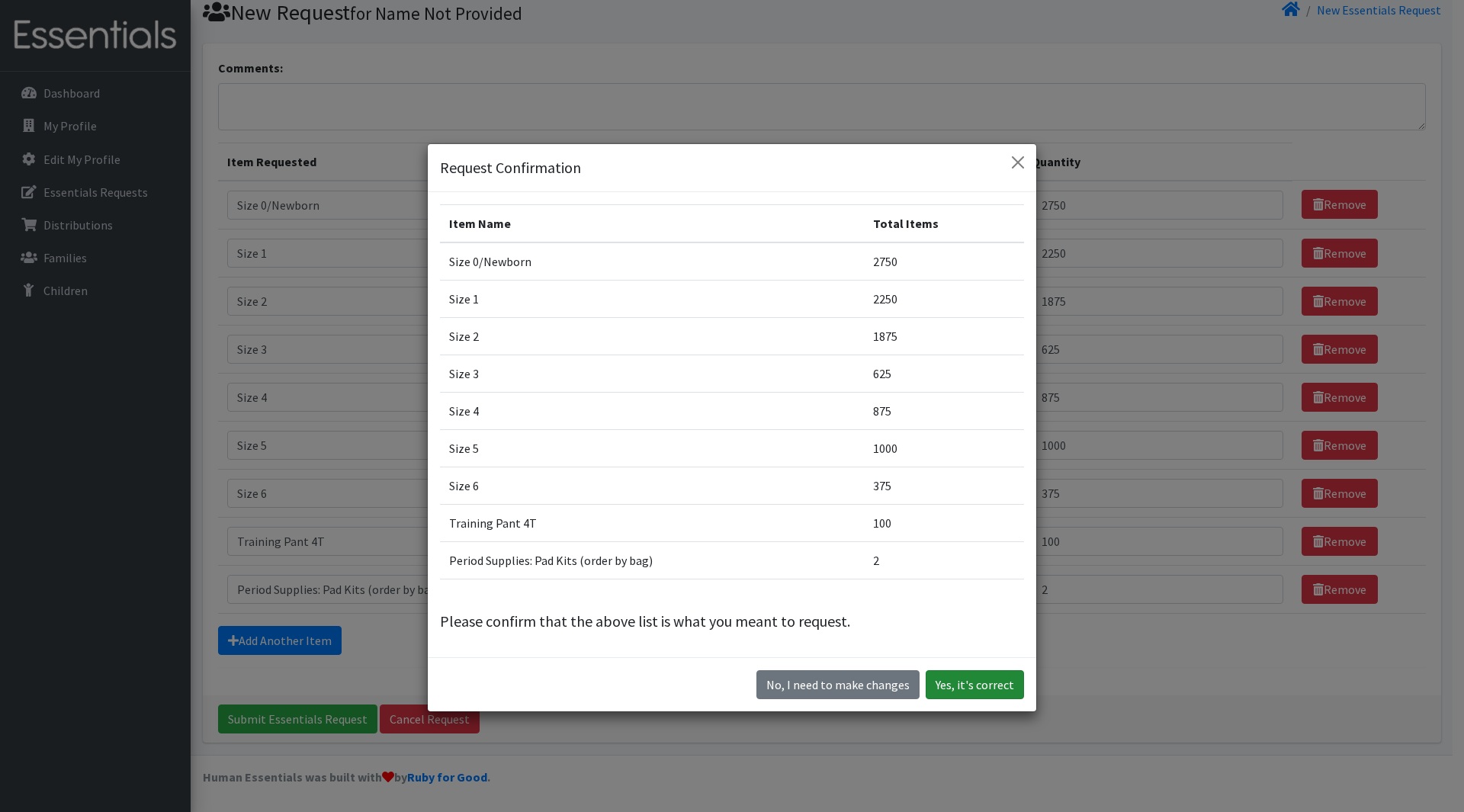
click at [960, 678] on button "Yes, it's correct" at bounding box center [975, 685] width 99 height 29
